Goal: Transaction & Acquisition: Purchase product/service

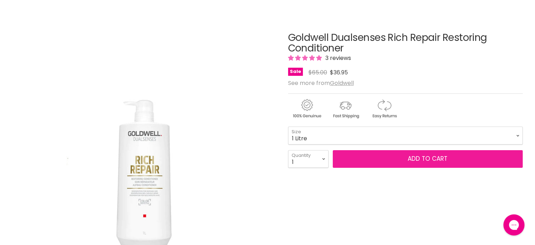
click at [421, 159] on span "Add to cart" at bounding box center [428, 158] width 40 height 8
click at [408, 157] on span "Add to cart" at bounding box center [428, 158] width 40 height 8
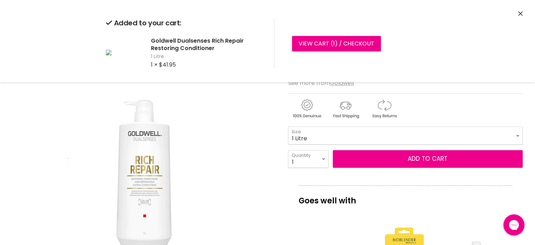
click at [523, 13] on div "Added to your cart: Goldwell Dualsenses Rich Repair Restoring Conditioner 1 Lit…" at bounding box center [268, 43] width 528 height 77
click at [522, 13] on icon "Close" at bounding box center [520, 13] width 5 height 5
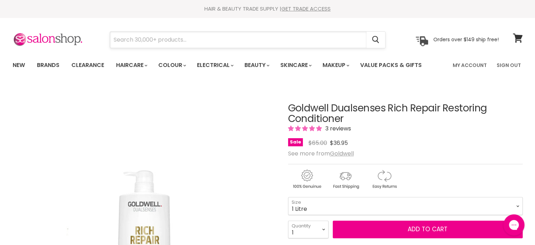
paste input "Goldwell Dualsenses Rich Repair Restoring Shampoo"
type input "Goldwell Dualsenses Rich Repair Restoring Shampoo"
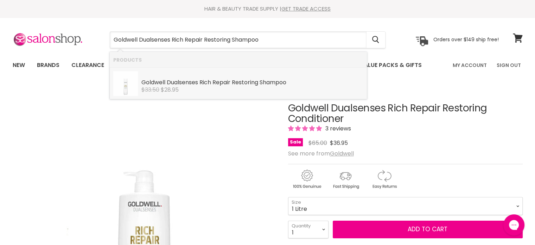
click at [210, 84] on b "Rich" at bounding box center [205, 82] width 12 height 8
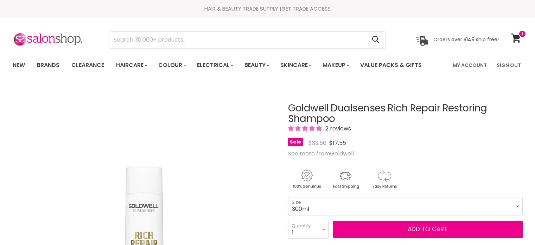
scroll to position [141, 0]
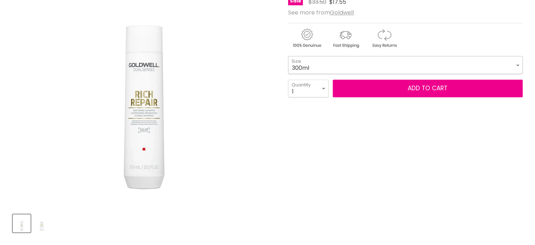
click at [394, 64] on select "300ml 1 Litre" at bounding box center [405, 65] width 235 height 18
click at [288, 56] on select "300ml 1 Litre" at bounding box center [405, 65] width 235 height 18
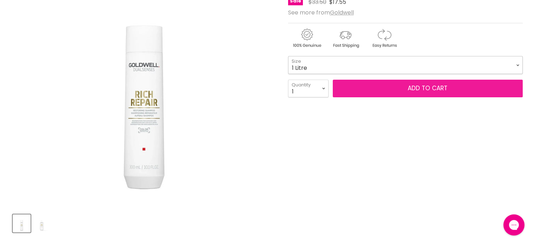
select select "1 Litre"
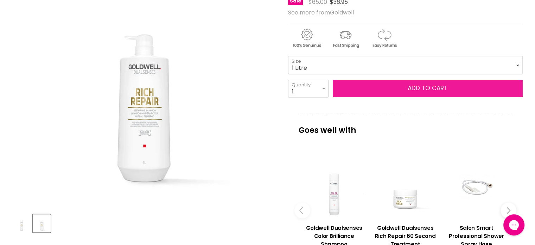
click at [425, 85] on button "Add to cart" at bounding box center [428, 89] width 190 height 18
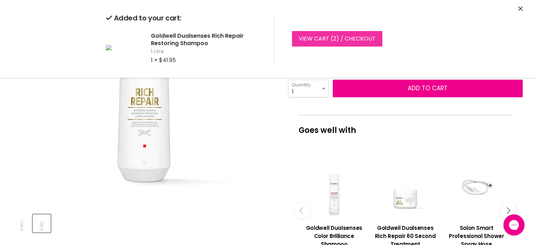
click at [319, 38] on link "View cart ( 2 ) / Checkout" at bounding box center [337, 38] width 90 height 15
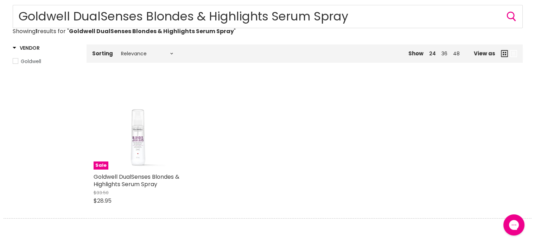
scroll to position [106, 0]
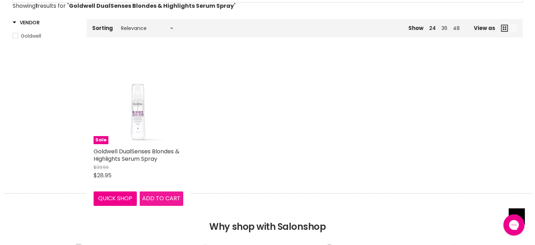
click at [159, 197] on span "Add to cart" at bounding box center [161, 198] width 38 height 8
click at [129, 145] on div "Sale Goldwell DualSenses Blondes & Highlights Serum Spray $33.50 $28.95 Goldwel…" at bounding box center [139, 129] width 104 height 165
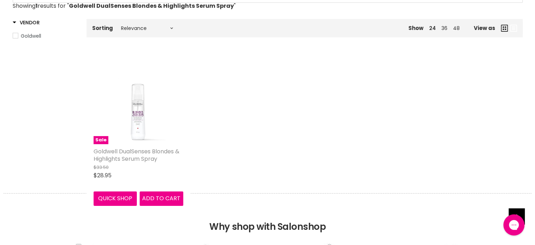
click at [137, 154] on link "Goldwell DualSenses Blondes & Highlights Serum Spray" at bounding box center [137, 154] width 86 height 15
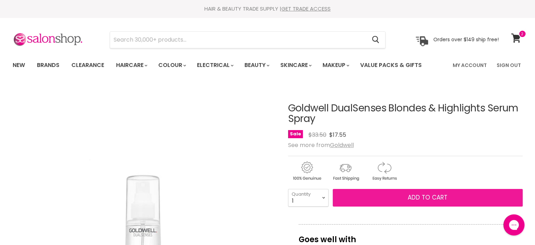
click at [420, 195] on span "Add to cart" at bounding box center [428, 197] width 40 height 8
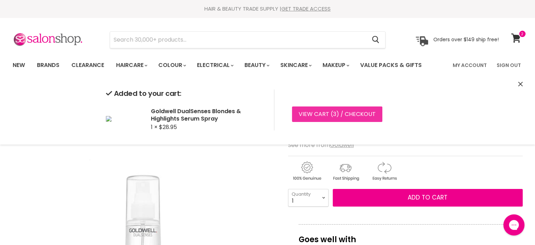
click at [317, 112] on link "View cart ( 3 ) / Checkout" at bounding box center [337, 113] width 90 height 15
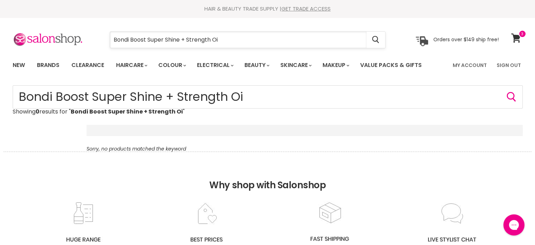
click at [238, 32] on input "Bondi Boost Super Shine + Strength Oi" at bounding box center [238, 40] width 256 height 16
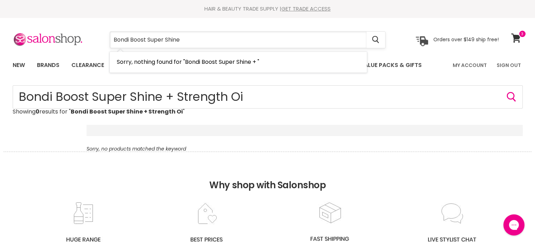
type input "Bondi Boost Super Shine"
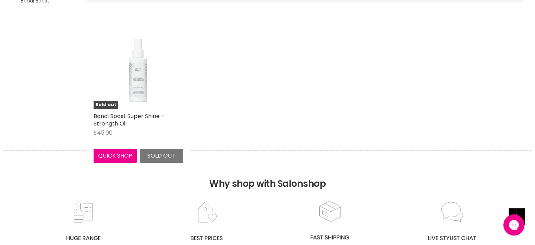
click at [160, 77] on img "Main content" at bounding box center [139, 64] width 90 height 90
click at [144, 80] on img "Main content" at bounding box center [139, 64] width 90 height 90
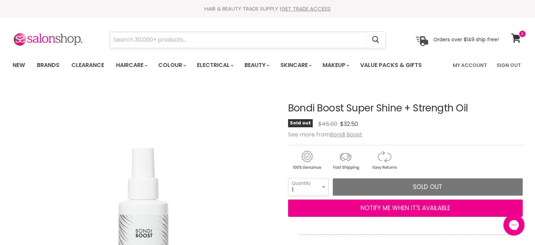
click at [288, 34] on input "Search" at bounding box center [238, 40] width 256 height 16
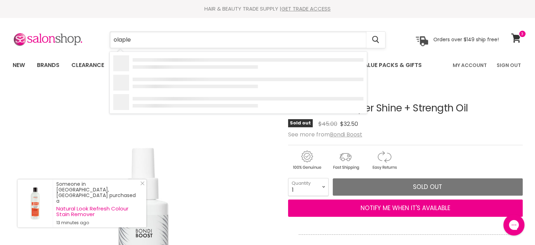
type input "olaplex"
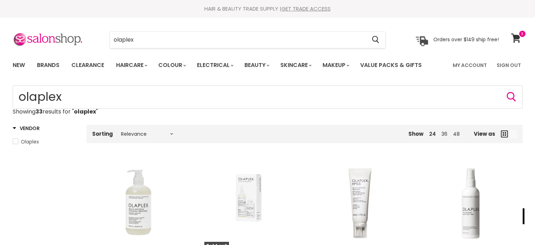
scroll to position [141, 0]
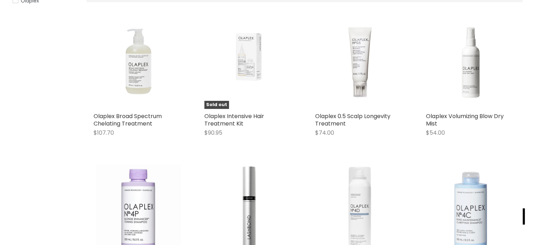
click at [249, 78] on img "Main content" at bounding box center [249, 64] width 70 height 90
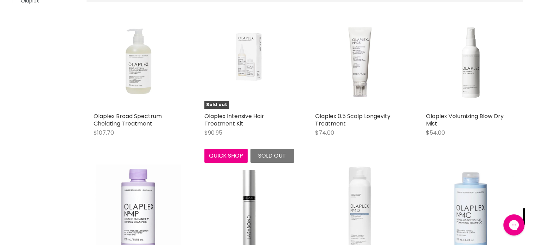
scroll to position [0, 0]
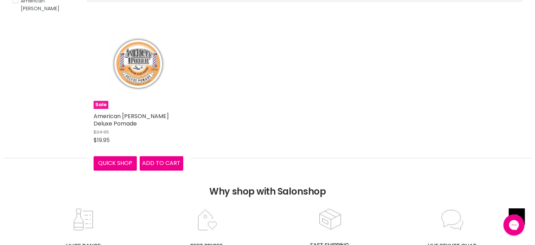
click at [136, 107] on img "Main content" at bounding box center [138, 64] width 60 height 90
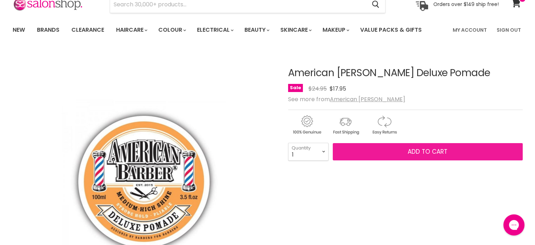
click at [434, 152] on span "Add to cart" at bounding box center [428, 151] width 40 height 8
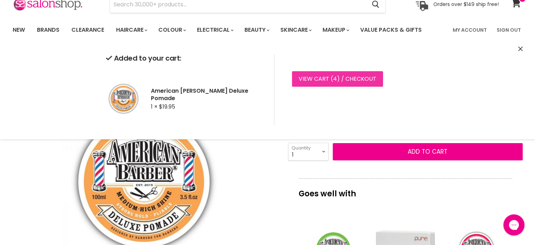
click at [344, 73] on link "View cart ( 4 ) / Checkout" at bounding box center [337, 78] width 91 height 15
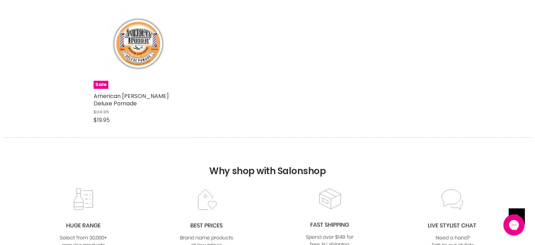
scroll to position [159, 0]
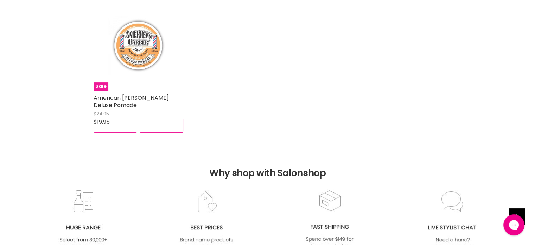
click at [133, 57] on img "Main content" at bounding box center [138, 46] width 60 height 90
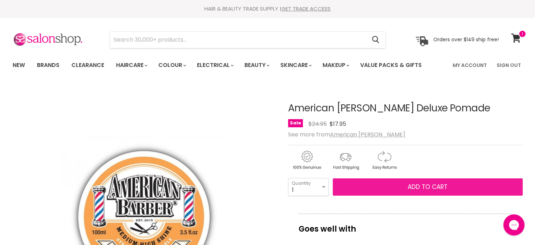
click at [427, 184] on span "Add to cart" at bounding box center [428, 186] width 40 height 8
click at [426, 184] on span "Add to cart" at bounding box center [428, 186] width 40 height 8
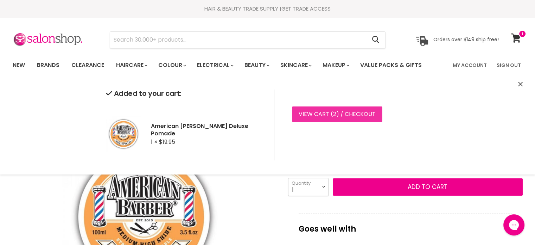
click at [324, 112] on link "View cart ( 2 ) / Checkout" at bounding box center [337, 113] width 90 height 15
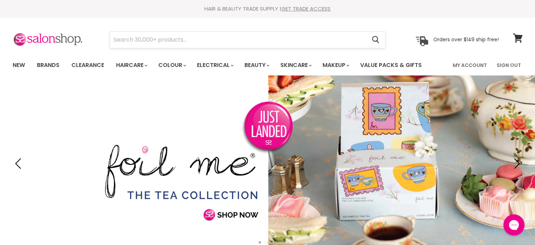
type input "Bondi Boost Detangle Brush"
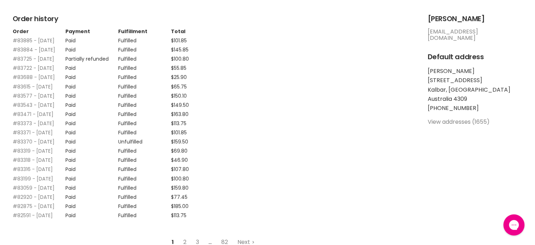
scroll to position [106, 0]
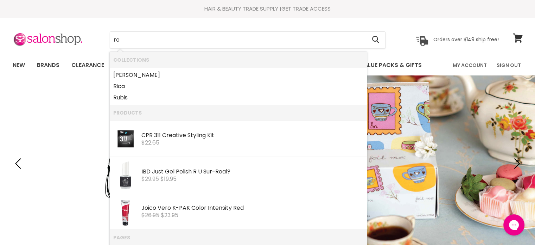
type input "r"
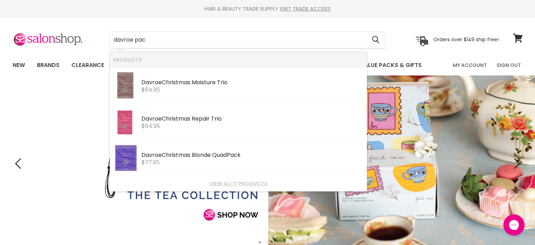
type input "davroe pack"
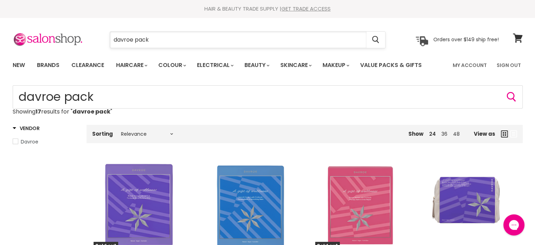
click at [166, 39] on input "davroe pack" at bounding box center [238, 40] width 256 height 16
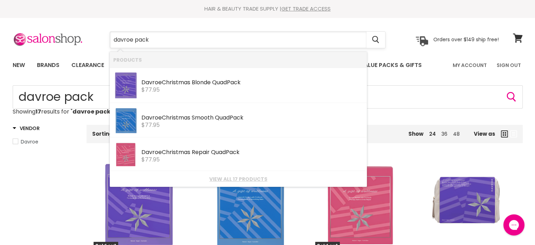
click at [133, 37] on input "davroe pack" at bounding box center [238, 40] width 256 height 16
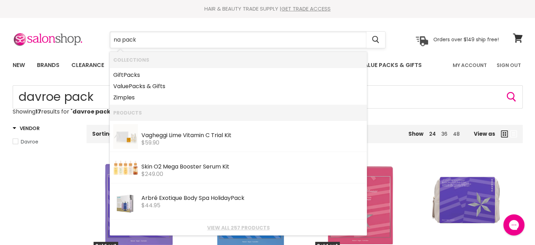
type input "nak pack"
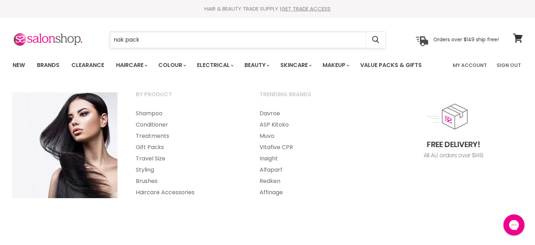
click at [150, 36] on input "nak pack" at bounding box center [238, 40] width 256 height 16
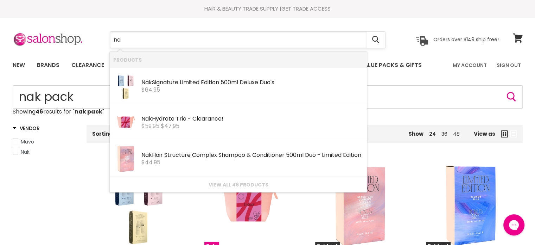
type input "n"
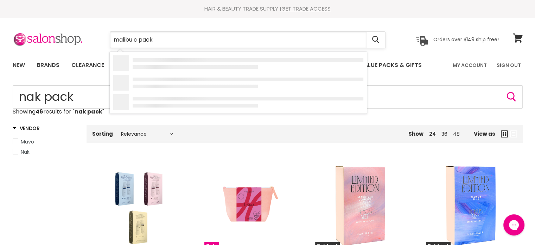
type input "malibu c packs"
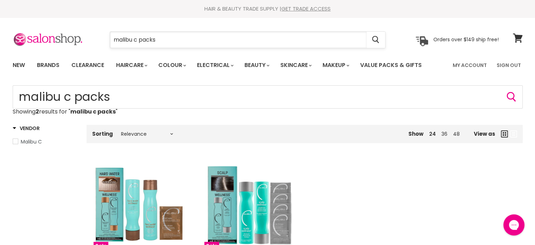
click at [170, 42] on input "malibu c packs" at bounding box center [238, 40] width 256 height 16
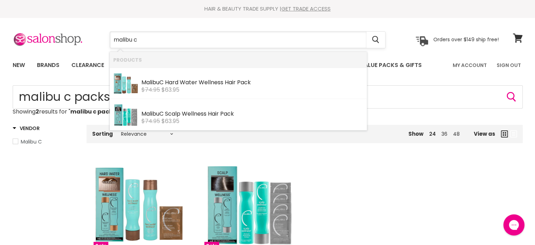
type input "malibu c"
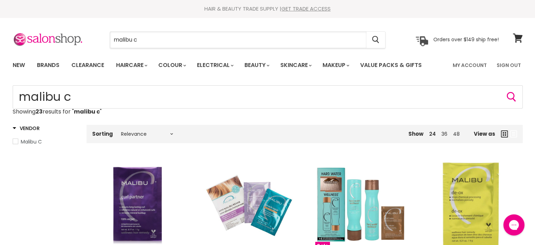
drag, startPoint x: 112, startPoint y: 38, endPoint x: 103, endPoint y: 38, distance: 9.1
click at [100, 38] on div "malibu c Cancel" at bounding box center [248, 40] width 312 height 16
paste input "Mini Malibu Rehab Scalp Wellness + Miracle Repair"
type input "Mini Malibu Rehab Scalp Wellness + Miracle Repair"
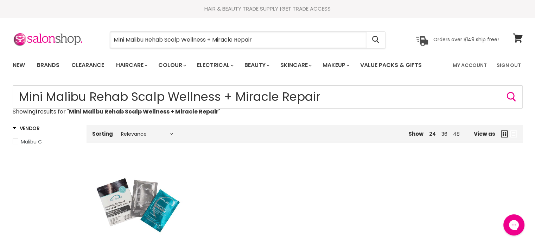
drag, startPoint x: 266, startPoint y: 37, endPoint x: 498, endPoint y: 81, distance: 236.5
click at [102, 42] on div "Mini Malibu Rehab Scalp Wellness + Miracle Repair Cancel" at bounding box center [248, 40] width 312 height 16
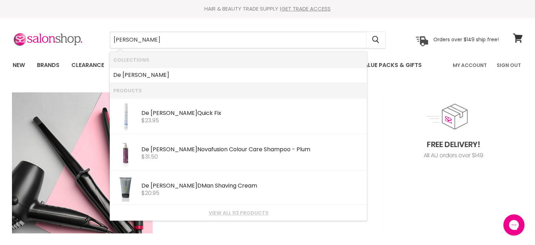
type input "de lorenzo"
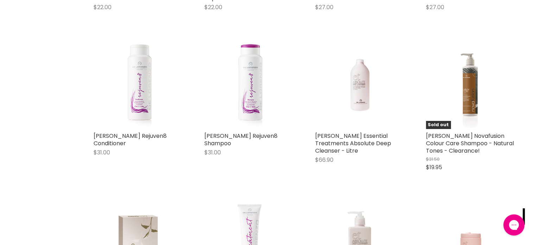
scroll to position [2639, 0]
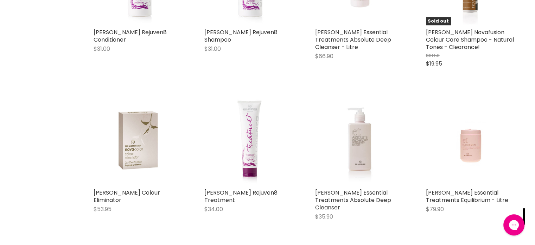
scroll to position [2709, 0]
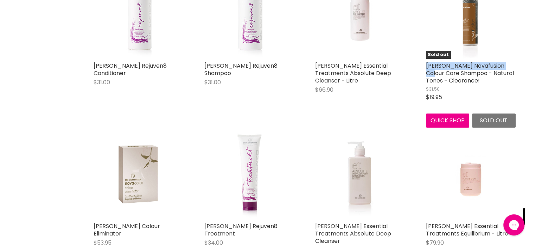
drag, startPoint x: 423, startPoint y: 55, endPoint x: 514, endPoint y: 60, distance: 91.2
click at [514, 60] on div "Sold out De Lorenzo Novafusion Colour Care Shampoo - Natural Tones - Clearance!…" at bounding box center [471, 48] width 104 height 173
click at [515, 47] on figure "Sold out" at bounding box center [471, 14] width 90 height 90
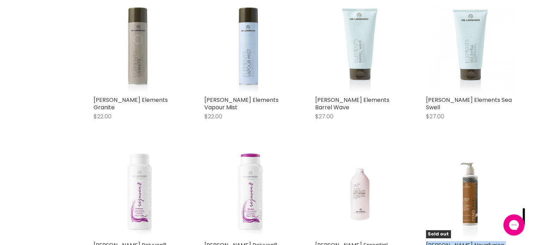
scroll to position [2495, 0]
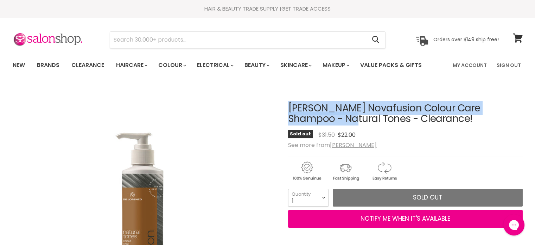
drag, startPoint x: 283, startPoint y: 106, endPoint x: 353, endPoint y: 118, distance: 71.1
copy div "De Lorenzo Novafusion Colour Care Shampoo - Natural Tones"
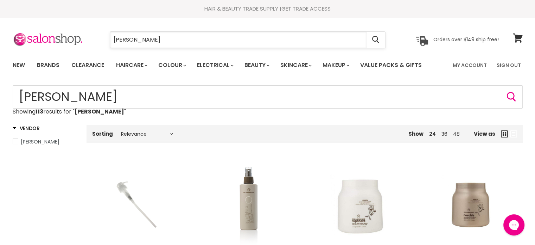
click at [167, 40] on input "[PERSON_NAME]" at bounding box center [238, 40] width 256 height 16
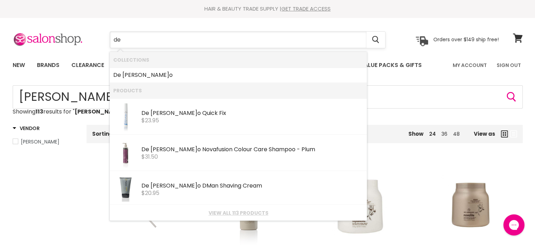
type input "d"
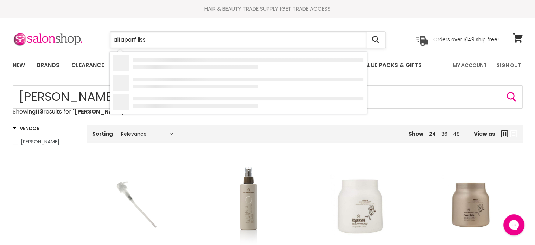
type input "alfaparf lisse"
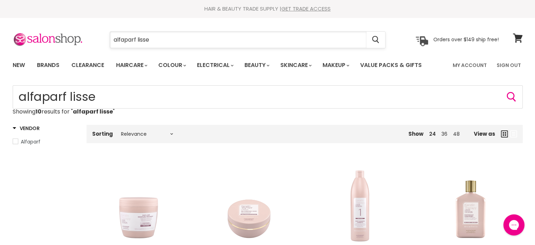
click at [161, 42] on input "alfaparf lisse" at bounding box center [238, 40] width 256 height 16
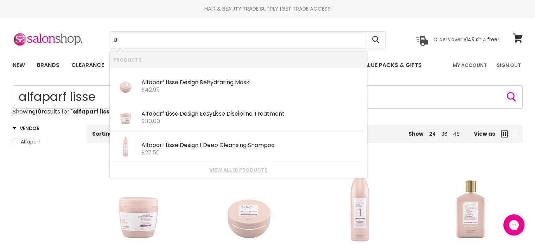
type input "a"
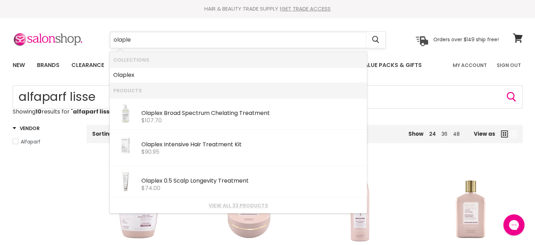
type input "olaplex"
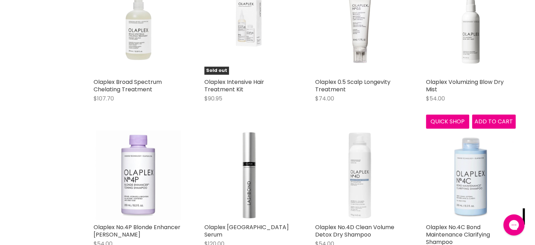
scroll to position [176, 0]
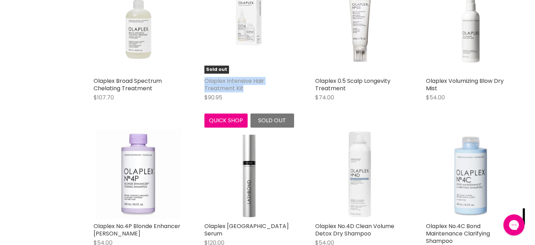
drag, startPoint x: 200, startPoint y: 78, endPoint x: 226, endPoint y: 80, distance: 26.4
click at [251, 89] on div "Sold out Olaplex Intensive Hair Treatment Kit $90.95 Olaplex Quick shop Sold out" at bounding box center [249, 56] width 104 height 158
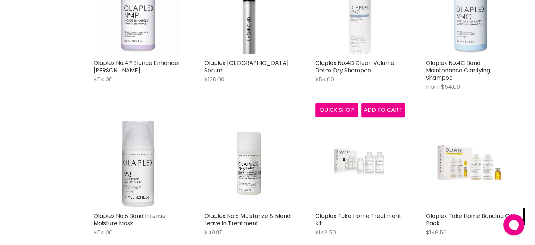
scroll to position [352, 0]
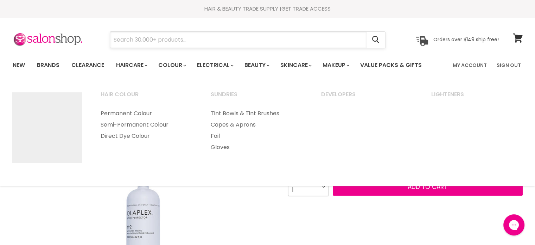
click at [150, 32] on input "Search" at bounding box center [238, 40] width 256 height 16
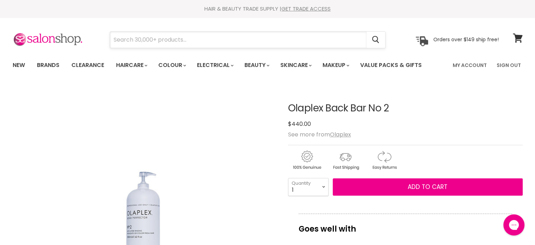
drag, startPoint x: 150, startPoint y: 32, endPoint x: 128, endPoint y: 38, distance: 22.5
click at [128, 38] on input "Search" at bounding box center [238, 40] width 256 height 16
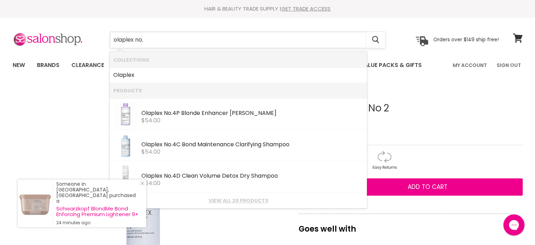
type input "olaplex no.4"
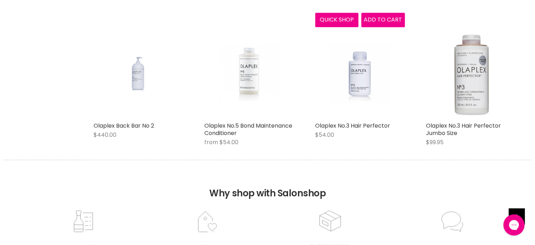
scroll to position [457, 0]
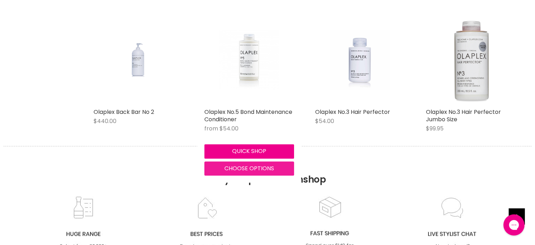
click at [236, 169] on span "Choose options" at bounding box center [249, 168] width 50 height 8
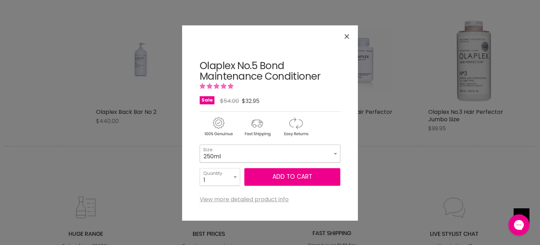
click at [238, 155] on select "250ml 1 Litre" at bounding box center [270, 153] width 141 height 18
click at [200, 144] on select "250ml 1 Litre" at bounding box center [270, 153] width 141 height 18
select select "1 Litre"
click at [347, 36] on icon "Close" at bounding box center [347, 36] width 5 height 5
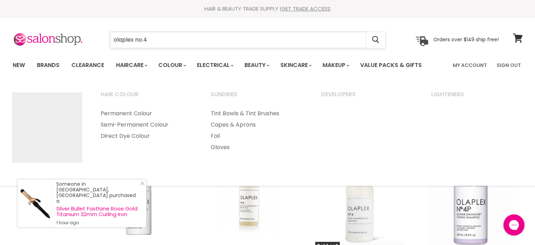
click at [154, 35] on input "olaplex no.4" at bounding box center [238, 40] width 256 height 16
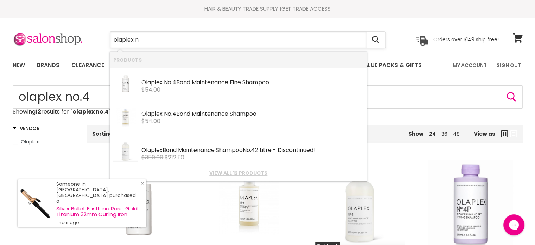
type input "olaplex"
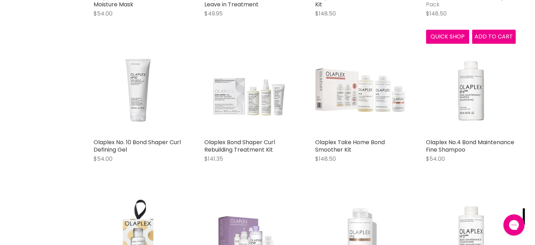
scroll to position [563, 0]
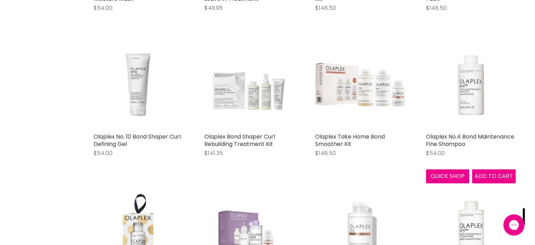
click at [472, 99] on img "Main content" at bounding box center [471, 84] width 90 height 90
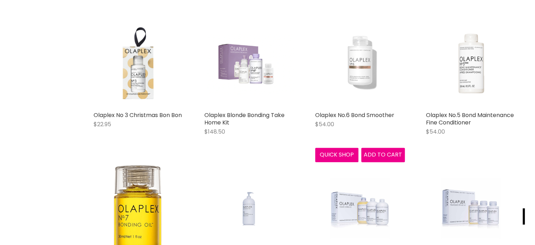
type input "olaplex"
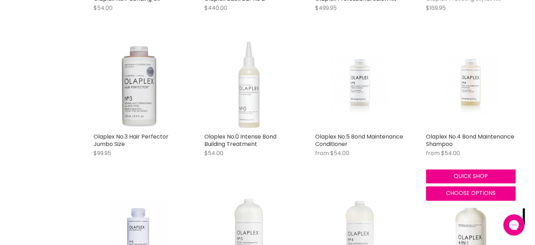
scroll to position [1011, 0]
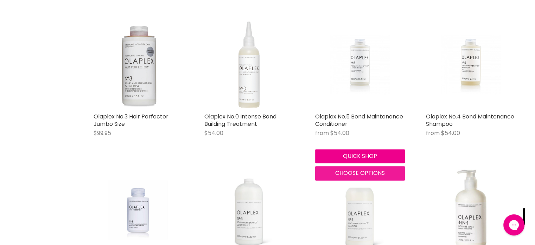
click at [349, 175] on span "Choose options" at bounding box center [360, 173] width 50 height 8
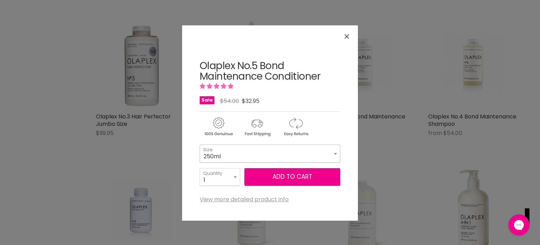
click at [279, 156] on select "250ml 1 Litre" at bounding box center [270, 153] width 141 height 18
click at [200, 144] on select "250ml 1 Litre" at bounding box center [270, 153] width 141 height 18
select select "1 Litre"
click at [348, 34] on icon "Close" at bounding box center [347, 36] width 5 height 5
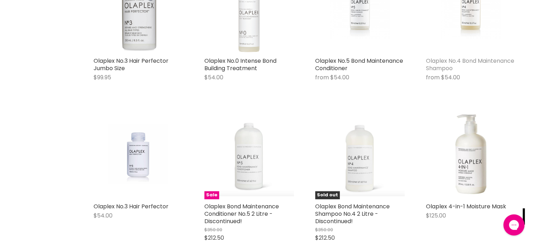
scroll to position [1046, 0]
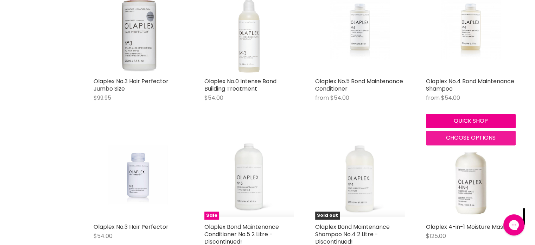
click at [482, 137] on span "Choose options" at bounding box center [471, 137] width 50 height 8
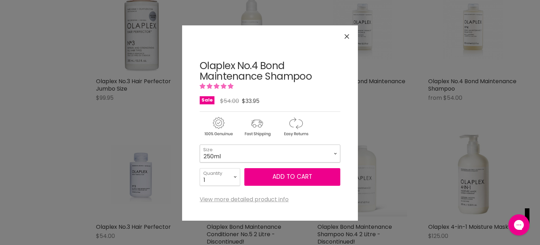
click at [240, 150] on select "250ml 1 Litre" at bounding box center [270, 153] width 141 height 18
click at [200, 144] on select "250ml 1 Litre" at bounding box center [270, 153] width 141 height 18
select select "1 Litre"
click at [347, 34] on icon "Close" at bounding box center [347, 36] width 5 height 5
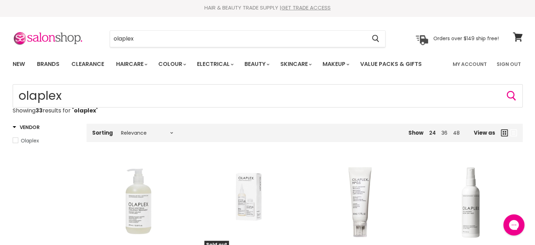
scroll to position [0, 0]
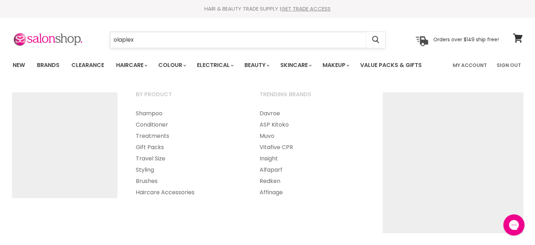
drag, startPoint x: 141, startPoint y: 35, endPoint x: 153, endPoint y: 39, distance: 13.0
click at [141, 35] on input "olaplex" at bounding box center [238, 40] width 256 height 16
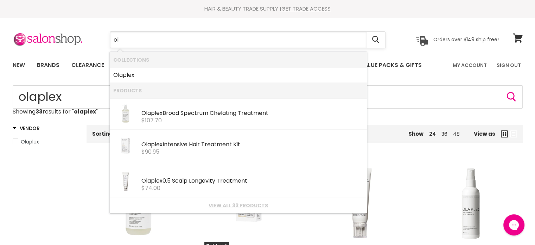
type input "o"
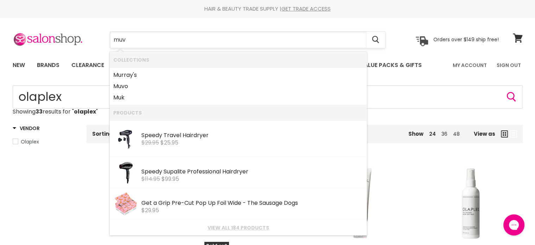
type input "muvo"
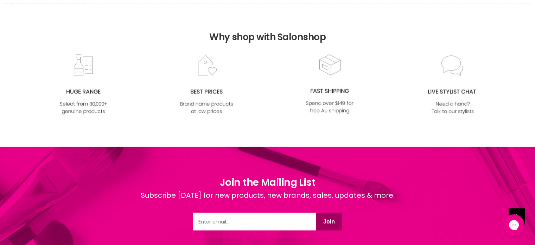
scroll to position [1372, 0]
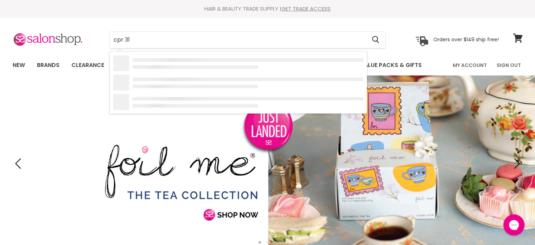
type input "cpr 311"
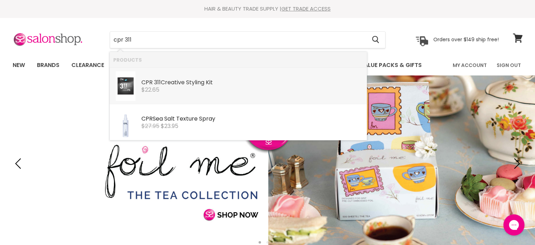
click at [182, 80] on div "CPR 311 Creative Styling Kit" at bounding box center [252, 82] width 222 height 7
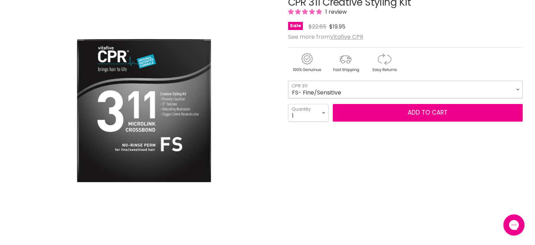
click at [316, 88] on select "FS- Fine/Sensitive N- Normal R- Resistant" at bounding box center [405, 90] width 235 height 18
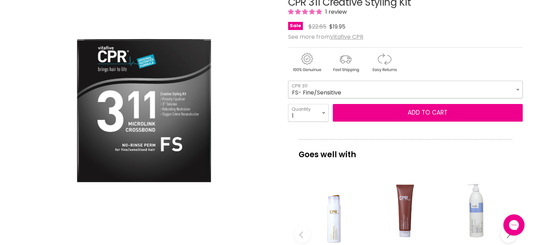
click at [316, 88] on select "FS- Fine/Sensitive N- Normal R- Resistant" at bounding box center [405, 90] width 235 height 18
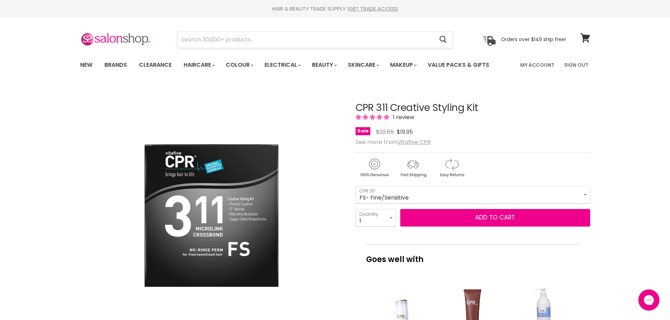
drag, startPoint x: 230, startPoint y: 28, endPoint x: 222, endPoint y: 36, distance: 10.9
click at [228, 33] on section "Menu Cancel" at bounding box center [335, 36] width 528 height 37
click at [219, 38] on input "Search" at bounding box center [306, 40] width 256 height 16
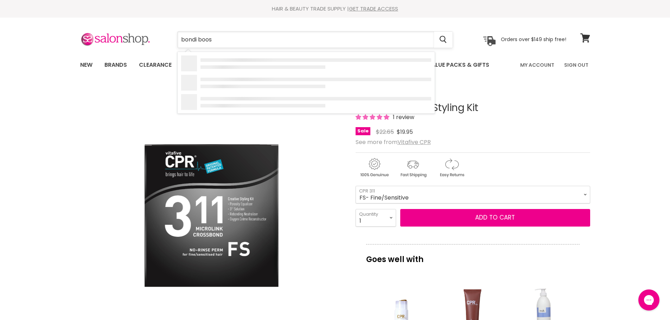
type input "bondi boost"
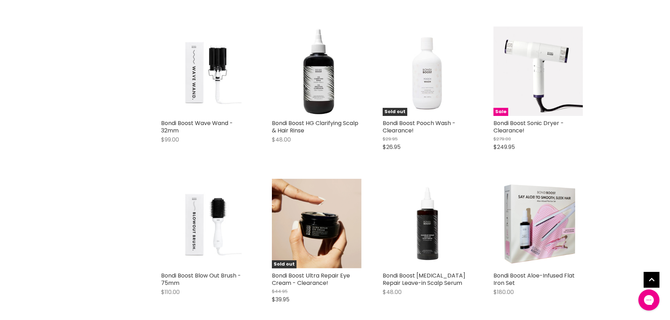
scroll to position [281, 0]
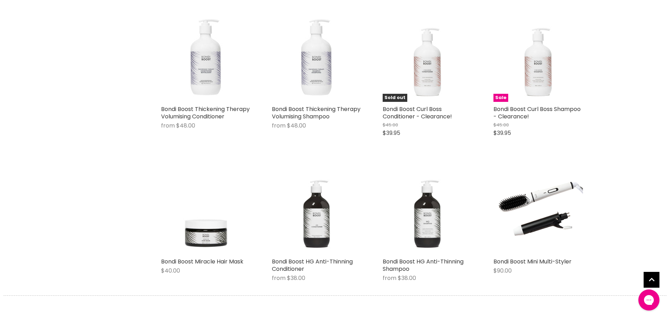
scroll to position [1689, 0]
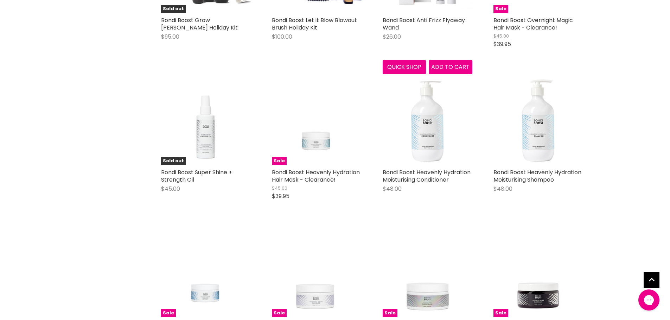
scroll to position [2357, 0]
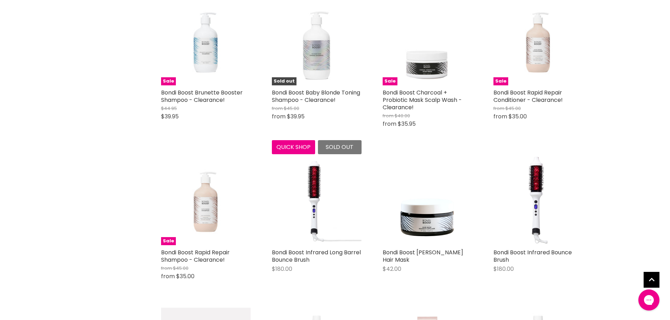
scroll to position [1231, 0]
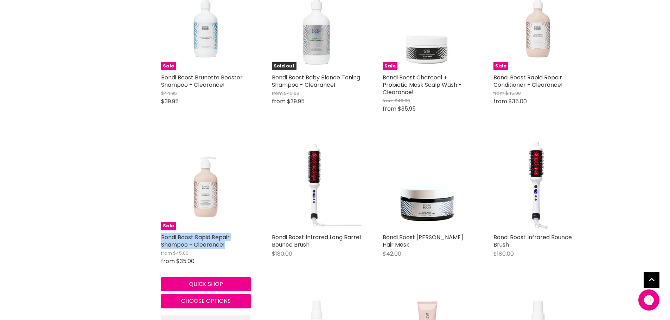
drag, startPoint x: 156, startPoint y: 251, endPoint x: 237, endPoint y: 262, distance: 82.3
click at [237, 262] on div "Sale Bondi Boost Rapid Repair Shampoo - Clearance! from $45.00 from $35.00 Bond…" at bounding box center [206, 225] width 104 height 182
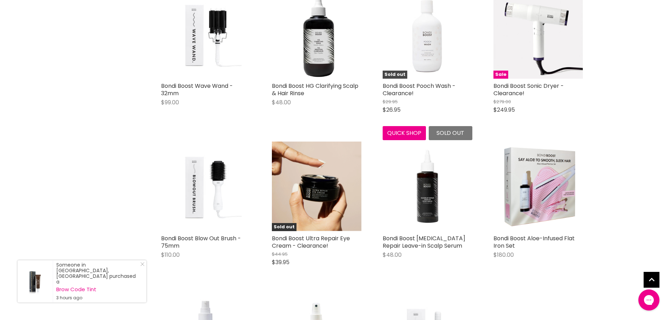
scroll to position [317, 0]
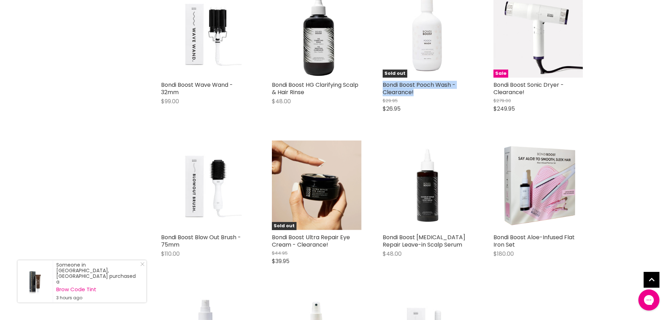
drag, startPoint x: 379, startPoint y: 82, endPoint x: 418, endPoint y: 93, distance: 40.0
click at [418, 93] on div "Sold out Bondi Boost Pooch Wash - Clearance! $29.95 $26.95 Bondi Boost Quick sh…" at bounding box center [428, 53] width 104 height 145
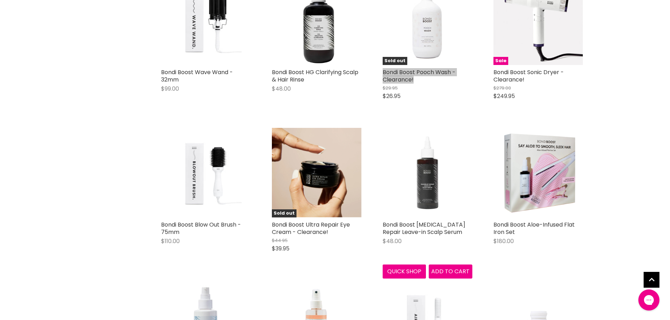
scroll to position [352, 0]
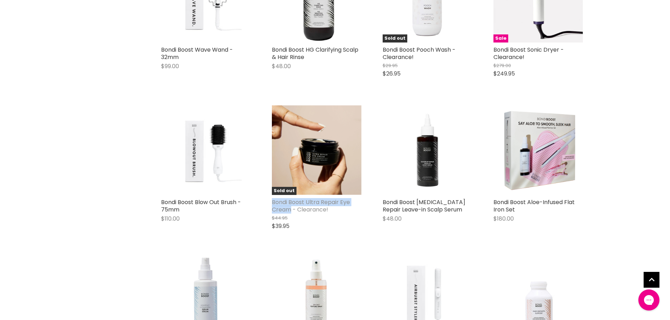
drag, startPoint x: 270, startPoint y: 202, endPoint x: 290, endPoint y: 209, distance: 20.8
click at [290, 209] on div "Sold out Bondi Boost Ultra Repair Eye Cream - Clearance! $44.95 $39.95 Bondi Bo…" at bounding box center [317, 171] width 104 height 145
copy link "Bondi Boost Ultra Repair Eye Cream"
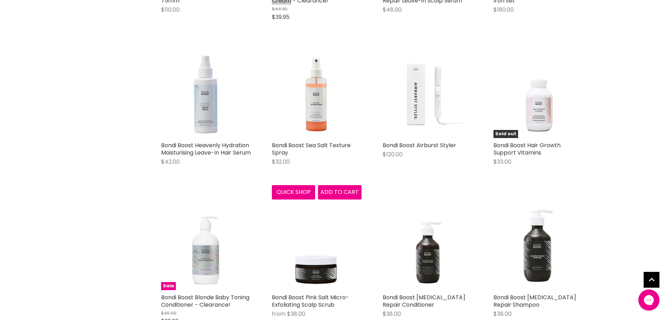
scroll to position [563, 0]
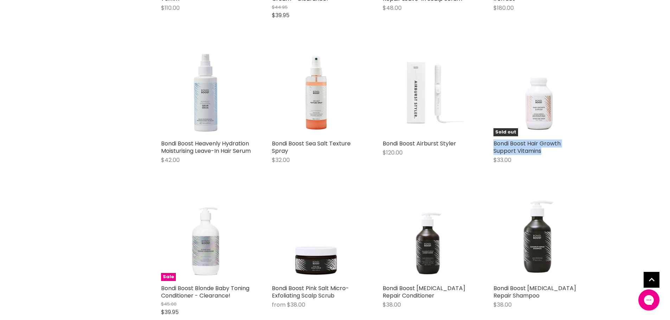
drag, startPoint x: 488, startPoint y: 145, endPoint x: 544, endPoint y: 150, distance: 55.7
click at [544, 150] on div "Sold out Bondi Boost Hair Growth Support Vitamins $33.00 Bondi Boost Quick shop…" at bounding box center [539, 109] width 104 height 138
copy link "Bondi Boost Hair Growth Support Vitamins"
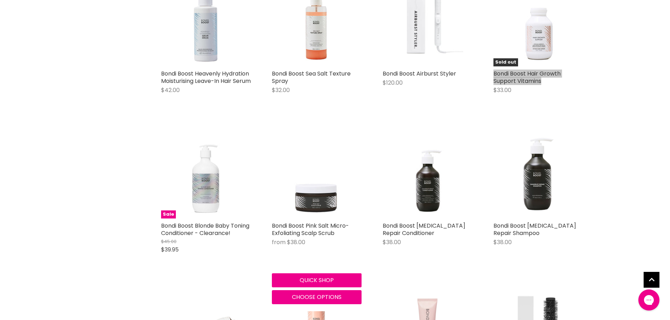
scroll to position [633, 0]
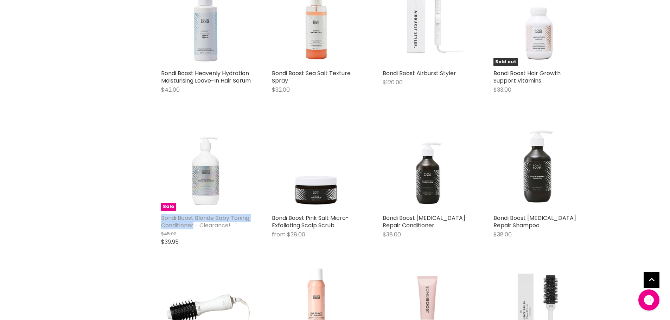
drag, startPoint x: 157, startPoint y: 223, endPoint x: 214, endPoint y: 232, distance: 58.4
click at [214, 232] on div "Sale Bondi Boost Blonde Baby Toning Conditioner - Clearance! $45.00 $39.95 Bond…" at bounding box center [206, 186] width 104 height 145
copy link "Bondi Boost Blonde Baby Toning Conditioner"
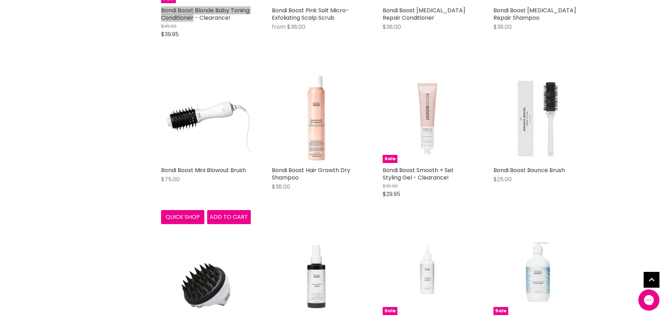
scroll to position [844, 0]
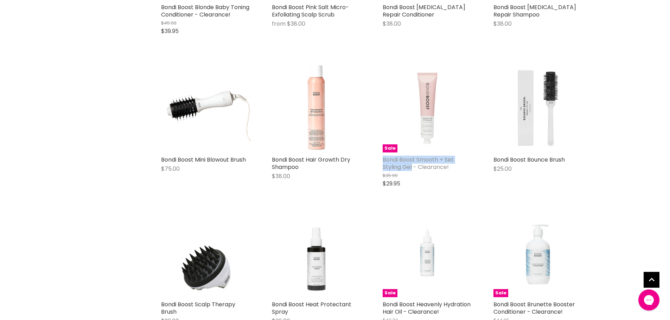
drag, startPoint x: 378, startPoint y: 173, endPoint x: 412, endPoint y: 184, distance: 35.4
click at [412, 184] on div "Sale Bondi Boost Smooth + Set Styling Gel - Clearance! $35.00 $29.95 Bondi Boos…" at bounding box center [428, 128] width 104 height 145
copy link "Bondi Boost Smooth + Set Styling Gel"
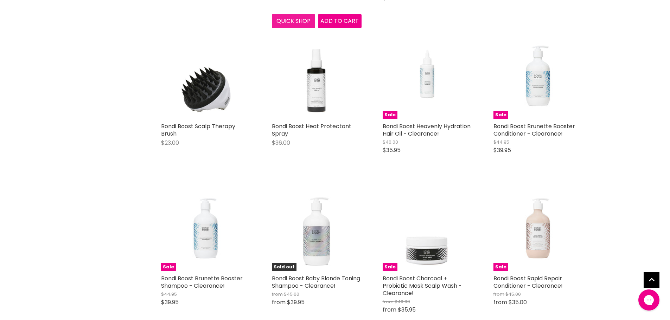
scroll to position [1055, 0]
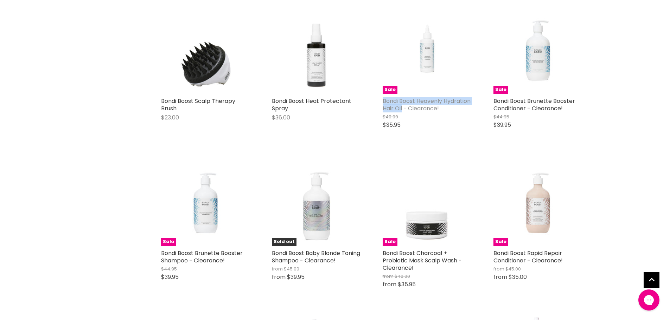
drag, startPoint x: 380, startPoint y: 115, endPoint x: 402, endPoint y: 121, distance: 23.4
click at [402, 121] on div "Sale Bondi Boost Heavenly Hydration Hair Oil - Clearance! $40.00 $35.95 Bondi B…" at bounding box center [428, 69] width 104 height 145
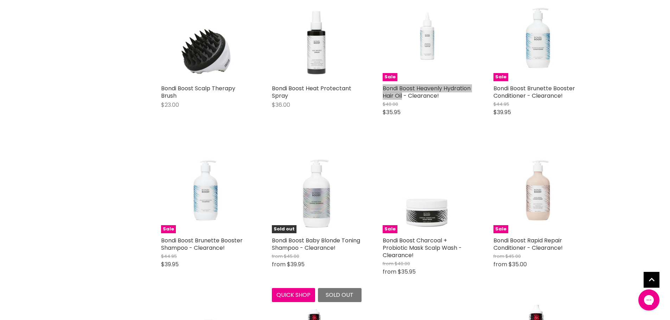
scroll to position [1091, 0]
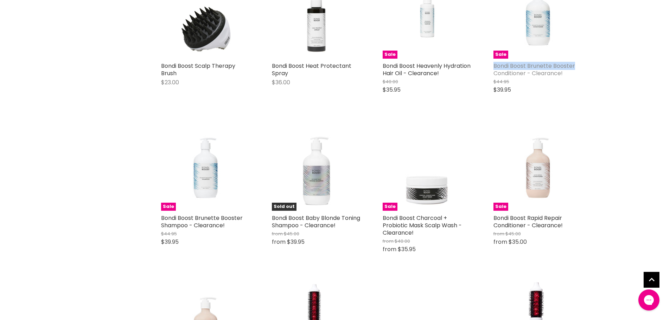
drag, startPoint x: 491, startPoint y: 79, endPoint x: 567, endPoint y: 80, distance: 76.0
click at [577, 79] on div "Sale Bondi Boost Brunette Booster Conditioner - Clearance! $44.95 $39.95 Bondi …" at bounding box center [539, 34] width 104 height 145
copy link "Bondi Boost Brunette Booster"
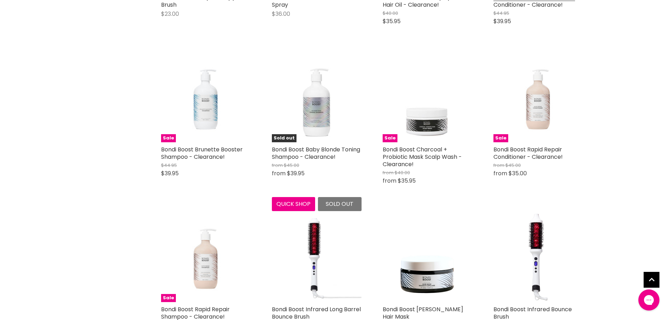
scroll to position [1161, 0]
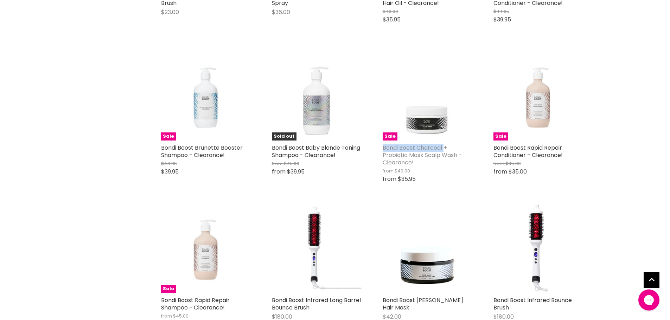
drag, startPoint x: 379, startPoint y: 161, endPoint x: 444, endPoint y: 162, distance: 64.7
click at [444, 162] on div "Sale Bondi Boost Charcoal + Probiotic Mask Scalp Wash - Clearance! from $40.00 …" at bounding box center [428, 120] width 104 height 153
copy link "Bondi Boost Charcoal"
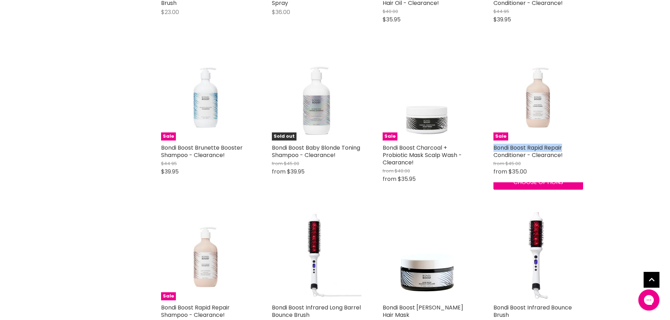
drag, startPoint x: 492, startPoint y: 162, endPoint x: 567, endPoint y: 160, distance: 75.0
click at [567, 160] on div "Sale Bondi Boost Rapid Repair Conditioner - Clearance! from $45.00 from $35.00 …" at bounding box center [539, 120] width 104 height 153
copy link "Bondi Boost Rapid Repair"
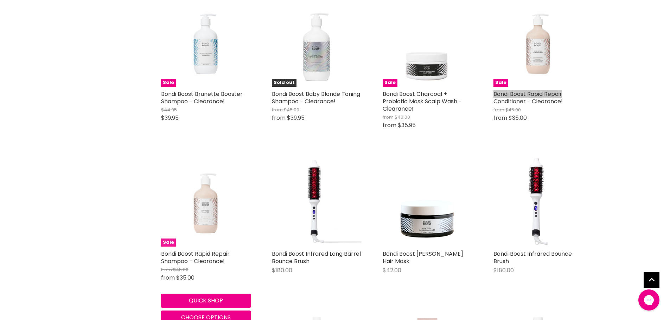
scroll to position [1267, 0]
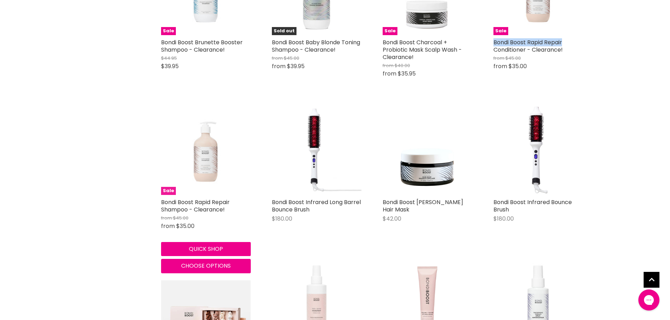
click at [203, 173] on img "Main content" at bounding box center [206, 151] width 72 height 90
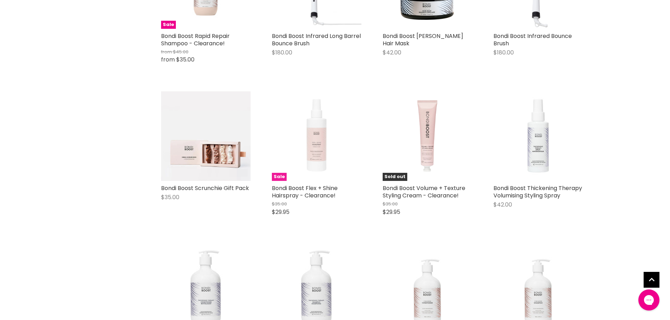
scroll to position [535, 0]
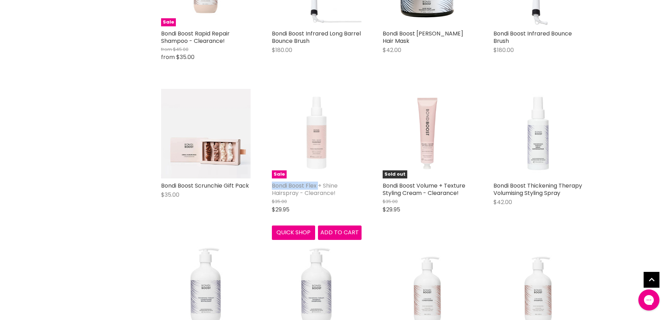
drag, startPoint x: 272, startPoint y: 183, endPoint x: 320, endPoint y: 184, distance: 48.2
click at [320, 184] on div "Sale Bondi Boost Flex + Shine Hairspray - Clearance! $35.00 $29.95 Bondi Boost …" at bounding box center [317, 164] width 104 height 165
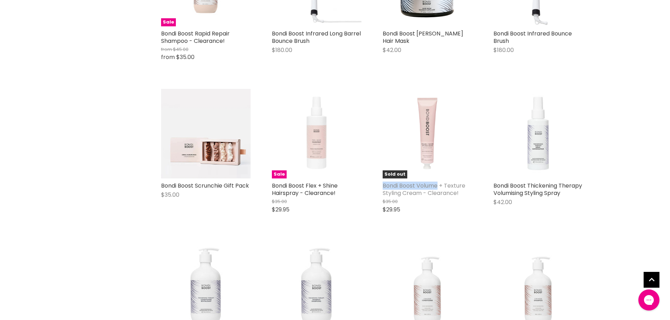
drag, startPoint x: 380, startPoint y: 186, endPoint x: 438, endPoint y: 187, distance: 57.7
click at [438, 187] on div "Sold out Bondi Boost Volume + Texture Styling Cream - Clearance! $35.00 $29.95 …" at bounding box center [428, 154] width 104 height 145
copy link "Bondi Boost Volume"
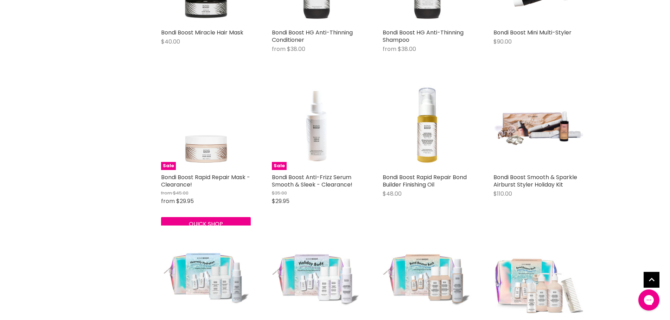
scroll to position [993, 0]
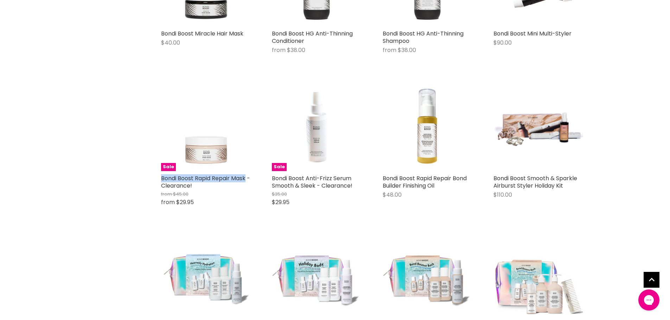
drag, startPoint x: 157, startPoint y: 177, endPoint x: 248, endPoint y: 178, distance: 91.1
click at [248, 178] on div "Sale Bondi Boost Rapid Repair Mask - Clearance! from $45.00 from $29.95 Bondi B…" at bounding box center [206, 147] width 104 height 145
drag, startPoint x: 270, startPoint y: 176, endPoint x: 315, endPoint y: 183, distance: 44.8
click at [315, 183] on div "Sale Bondi Boost Anti-Frizz Serum Smooth & Sleek - Clearance! $35.00 $29.95 Bon…" at bounding box center [317, 147] width 104 height 145
copy link "Bondi Boost Anti-Frizz Serum Smooth & Sleek"
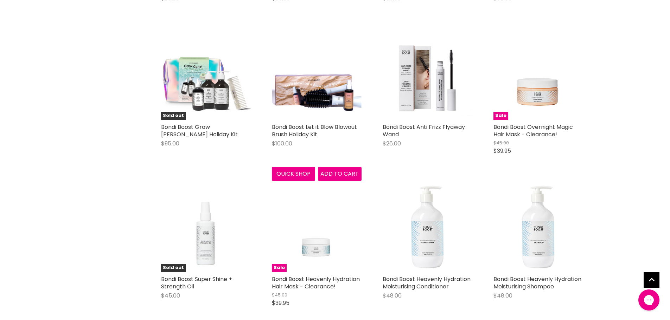
scroll to position [1345, 0]
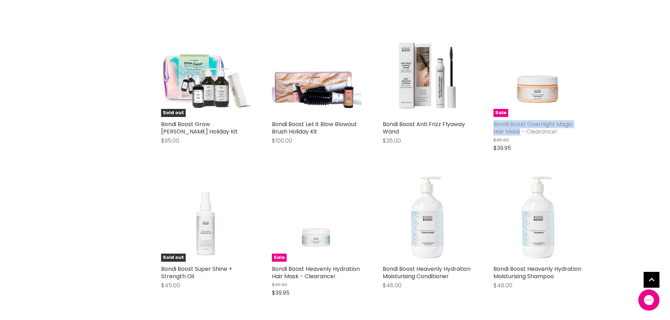
drag, startPoint x: 495, startPoint y: 121, endPoint x: 520, endPoint y: 133, distance: 26.9
click at [520, 133] on div "Sale Bondi Boost Overnight Magic Hair Mask - Clearance! $45.00 $39.95 Bondi Boo…" at bounding box center [539, 92] width 104 height 145
copy link "Bondi Boost Overnight Magic Hair Mask"
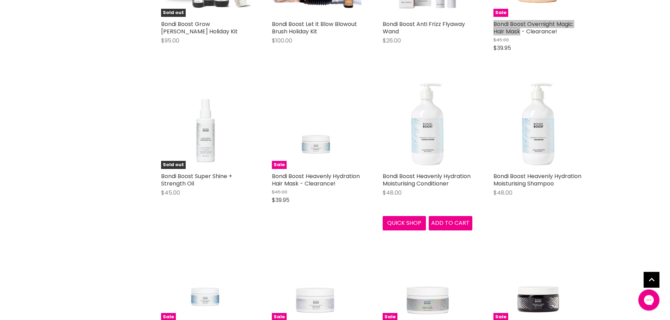
scroll to position [1450, 0]
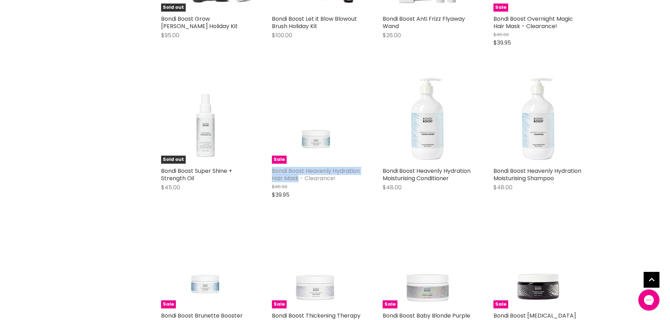
drag, startPoint x: 266, startPoint y: 170, endPoint x: 298, endPoint y: 176, distance: 33.3
click at [298, 176] on div "Sale Bondi Boost Heavenly Hydration Hair Mask - Clearance! $45.00 $39.95 Bondi …" at bounding box center [317, 139] width 104 height 145
copy link "Bondi Boost Heavenly Hydration Hair Mask"
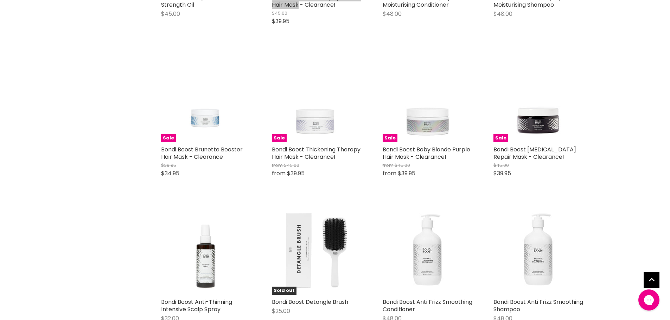
scroll to position [1626, 0]
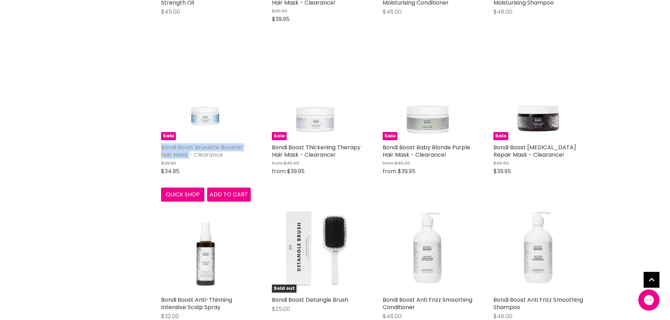
drag, startPoint x: 179, startPoint y: 147, endPoint x: 176, endPoint y: 152, distance: 5.9
click at [189, 154] on div "Sale Bondi Boost Brunette Booster Hair Mask - Clearance $39.95 $34.95 Bondi Boo…" at bounding box center [206, 126] width 104 height 165
copy link "Bondi Boost Brunette Booster Hair Mask"
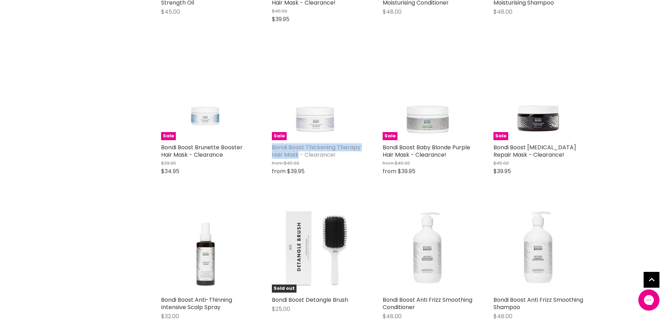
drag, startPoint x: 270, startPoint y: 144, endPoint x: 299, endPoint y: 153, distance: 29.9
click at [299, 153] on div "Sale Bondi Boost Thickening Therapy Hair Mask - Clearance! from $45.00 from $39…" at bounding box center [317, 116] width 104 height 145
copy link "Bondi Boost Thickening Therapy Hair Mask"
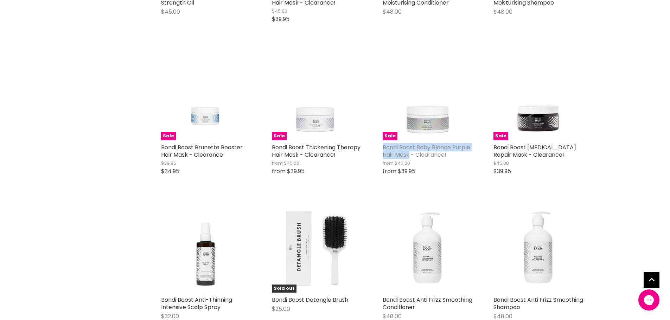
drag, startPoint x: 379, startPoint y: 144, endPoint x: 409, endPoint y: 154, distance: 31.7
click at [409, 154] on div "Sale Bondi Boost Baby Blonde Purple Hair Mask - Clearance! from $45.00 from $39…" at bounding box center [428, 116] width 104 height 145
copy link "Bondi Boost Baby Blonde Purple Hair Mask"
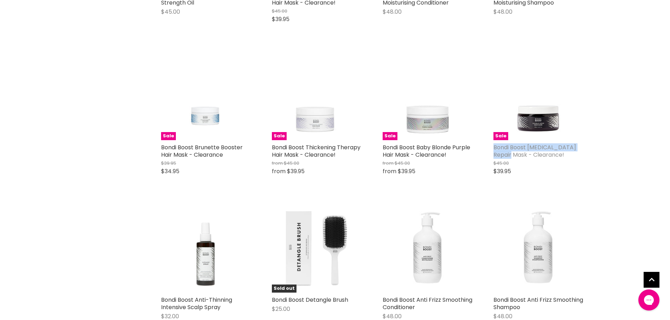
drag, startPoint x: 503, startPoint y: 145, endPoint x: 509, endPoint y: 154, distance: 10.6
click at [509, 154] on div "Sale Bondi Boost Dandruff Repair Mask - Clearance! $45.00 $39.95 Bondi Boost Qu…" at bounding box center [539, 116] width 104 height 145
copy link "Bondi Boost Dandruff Repair Mask"
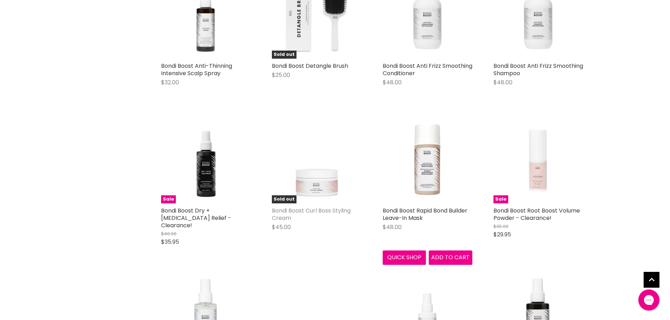
scroll to position [1872, 0]
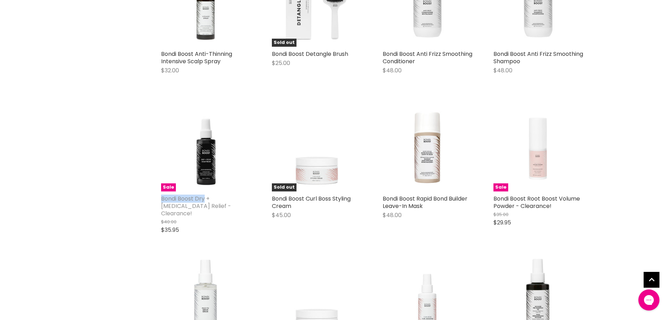
drag, startPoint x: 155, startPoint y: 198, endPoint x: 205, endPoint y: 202, distance: 50.1
click at [205, 202] on div "Sale Bondi Boost Dry + Itchy Scalp Relief - Clearance! $40.00 $35.95 Bondi Boos…" at bounding box center [206, 171] width 104 height 153
copy link "Bondi Boost Dry"
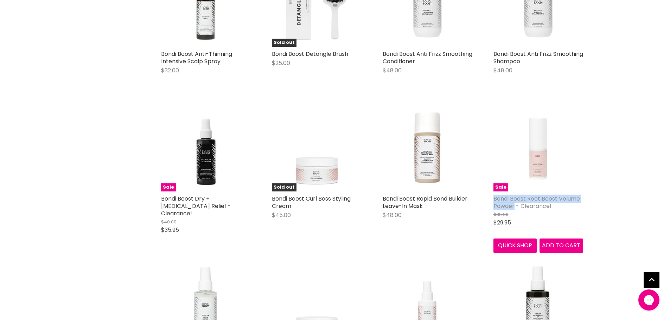
drag, startPoint x: 509, startPoint y: 197, endPoint x: 514, endPoint y: 207, distance: 10.7
click at [514, 207] on div "Sale Bondi Boost Root Boost Volume Powder - Clearance! $35.00 $29.95 Bondi Boos…" at bounding box center [539, 177] width 104 height 165
copy link "Bondi Boost Root Boost Volume Powder"
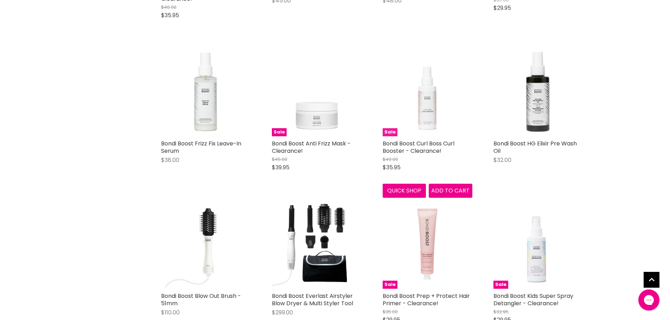
scroll to position [2119, 0]
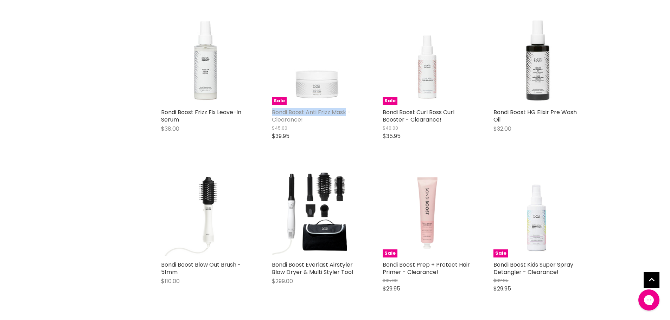
drag, startPoint x: 269, startPoint y: 103, endPoint x: 345, endPoint y: 107, distance: 76.1
click at [345, 107] on div "Sale Bondi Boost Anti Frizz Mask - Clearance! $45.00 $39.95 Bondi Boost Quick s…" at bounding box center [317, 80] width 104 height 145
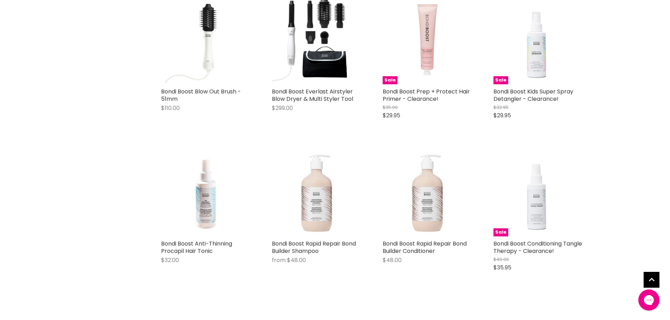
scroll to position [2294, 0]
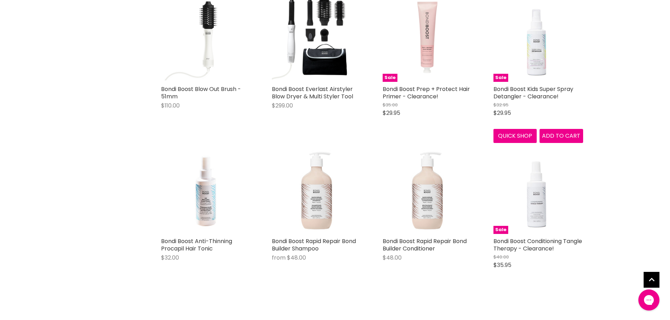
click at [494, 85] on h2 "Bondi Boost Kids Super Spray Detangler - Clearance!" at bounding box center [539, 92] width 90 height 15
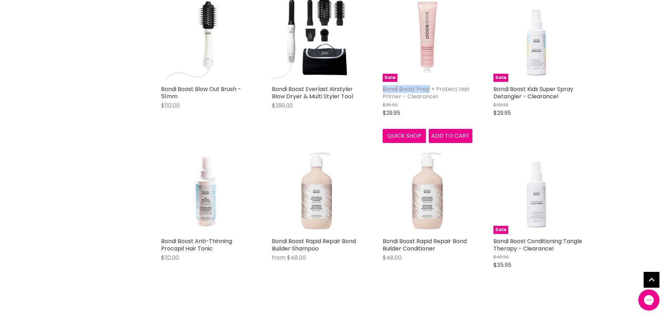
drag, startPoint x: 388, startPoint y: 81, endPoint x: 430, endPoint y: 82, distance: 42.2
click at [430, 82] on div "Sale Bondi Boost Prep + Protect Hair Primer - Clearance! $35.00 $29.95 Bondi Bo…" at bounding box center [428, 67] width 104 height 165
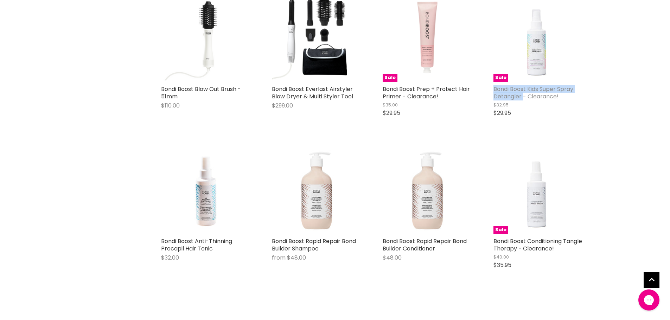
drag, startPoint x: 491, startPoint y: 81, endPoint x: 523, endPoint y: 88, distance: 33.5
click at [523, 88] on div "Sale Bondi Boost Kids Super Spray Detangler - Clearance! $32.95 $29.95 Bondi Bo…" at bounding box center [539, 57] width 104 height 145
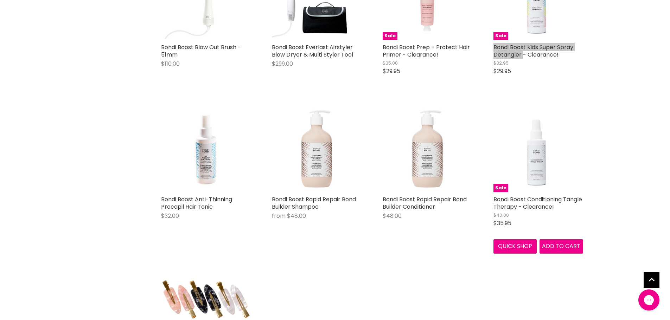
scroll to position [2365, 0]
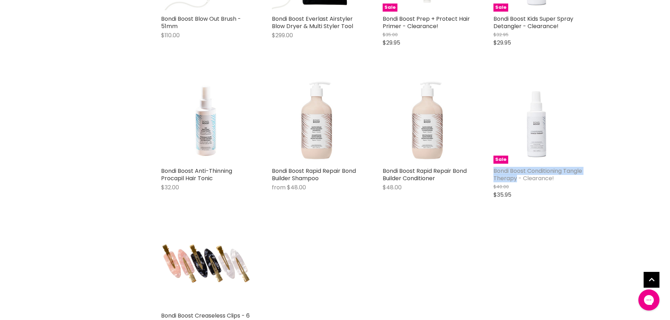
drag, startPoint x: 488, startPoint y: 161, endPoint x: 536, endPoint y: 171, distance: 48.8
click at [536, 171] on div "Sale Bondi Boost Conditioning Tangle Therapy - Clearance! $40.00 $35.95 Bondi B…" at bounding box center [539, 139] width 104 height 145
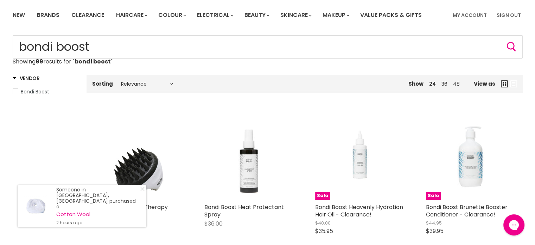
scroll to position [0, 0]
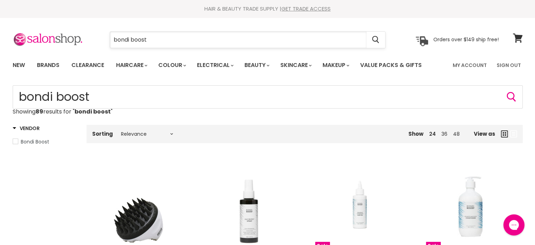
click at [160, 37] on input "bondi boost" at bounding box center [238, 40] width 256 height 16
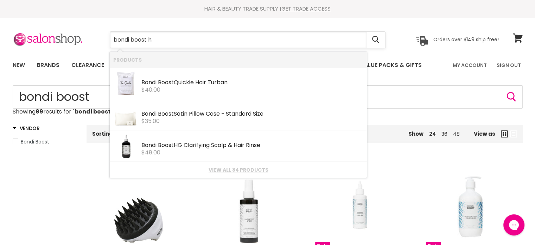
type input "bondi boost hg"
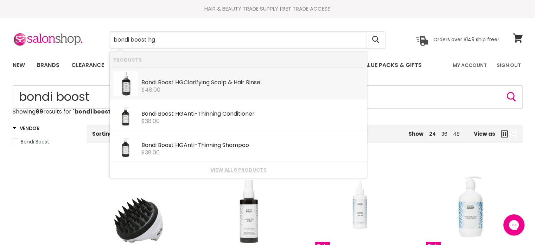
click at [214, 88] on div "$48.00" at bounding box center [252, 90] width 222 height 6
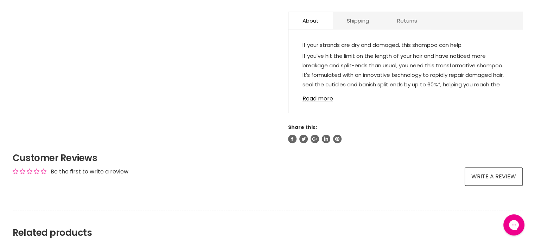
scroll to position [415, 0]
click at [325, 100] on link "Read more" at bounding box center [406, 96] width 206 height 11
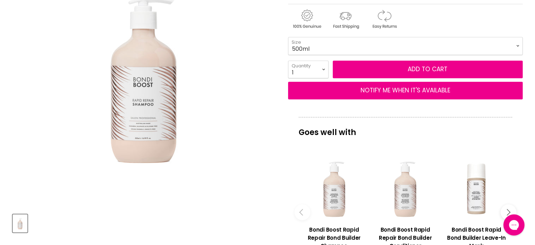
scroll to position [0, 0]
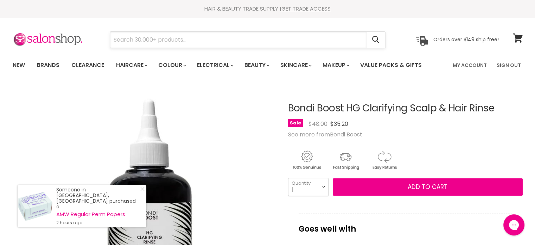
click at [128, 37] on input "Search" at bounding box center [238, 40] width 256 height 16
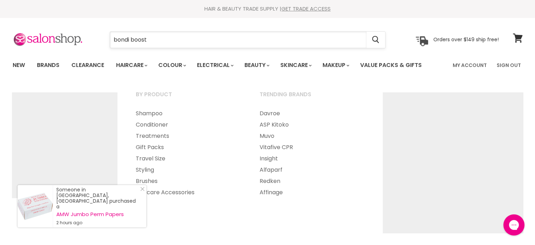
click at [159, 36] on input "bondi boost" at bounding box center [238, 40] width 256 height 16
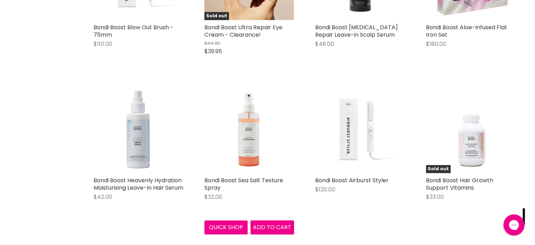
scroll to position [528, 0]
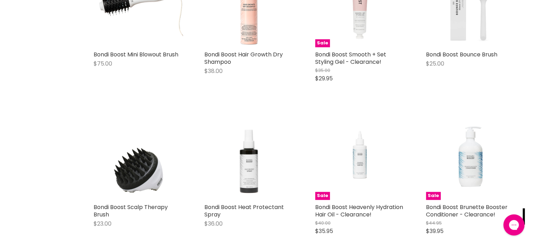
scroll to position [1055, 0]
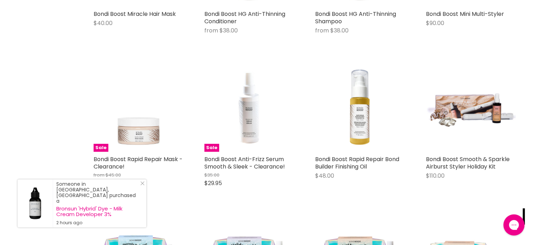
scroll to position [1935, 0]
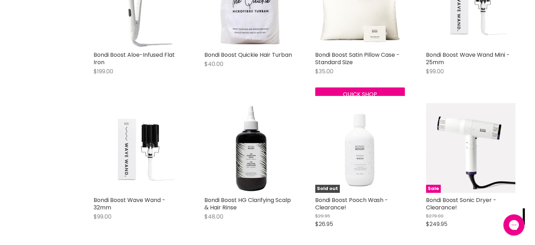
scroll to position [246, 0]
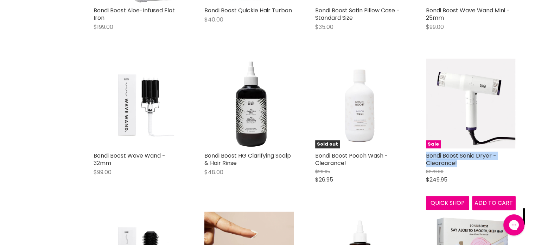
drag, startPoint x: 462, startPoint y: 163, endPoint x: 425, endPoint y: 157, distance: 37.1
click at [425, 157] on div "Sale Bondi Boost Sonic Dryer - Clearance! $279.00 $249.95 Bondi Boost Quick sho…" at bounding box center [471, 133] width 104 height 165
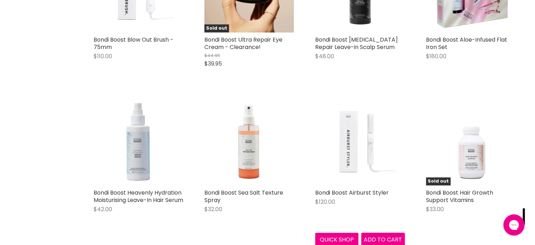
scroll to position [493, 0]
